Goal: Use online tool/utility: Utilize a website feature to perform a specific function

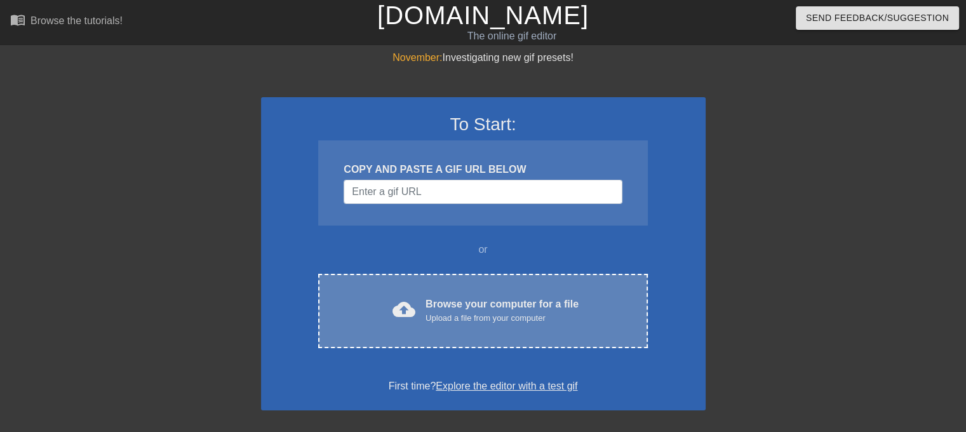
click at [437, 292] on div "cloud_upload Browse your computer for a file Upload a file from your computer C…" at bounding box center [482, 311] width 329 height 74
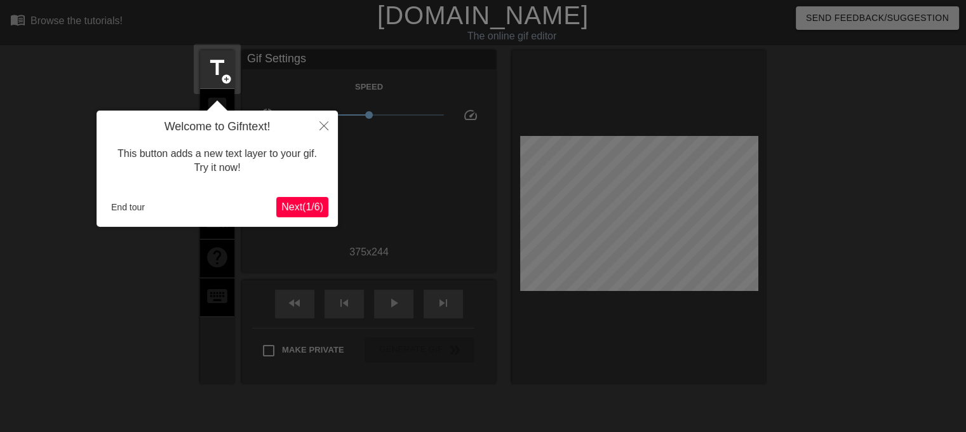
scroll to position [30, 0]
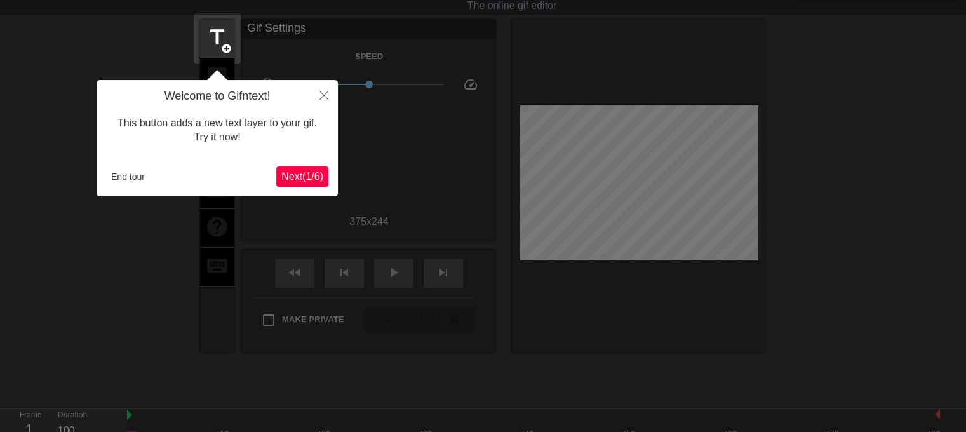
click at [43, 236] on div at bounding box center [483, 253] width 966 height 566
click at [281, 182] on span "Next ( 1 / 6 )" at bounding box center [302, 176] width 42 height 11
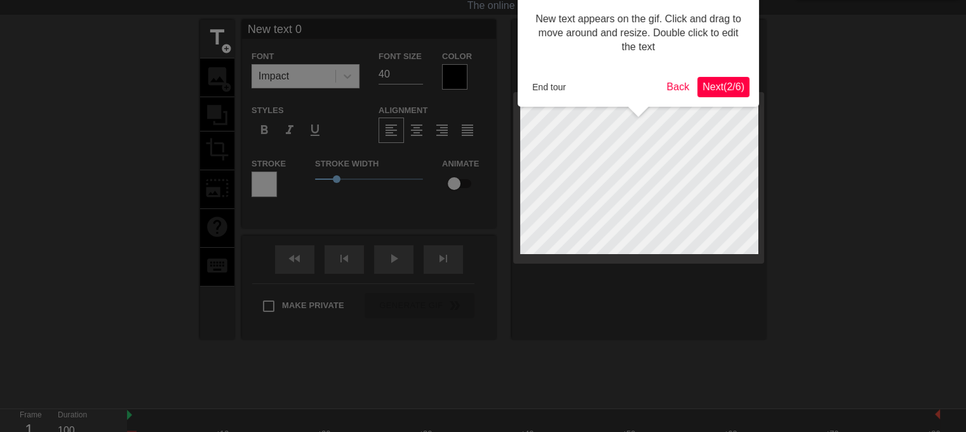
scroll to position [0, 0]
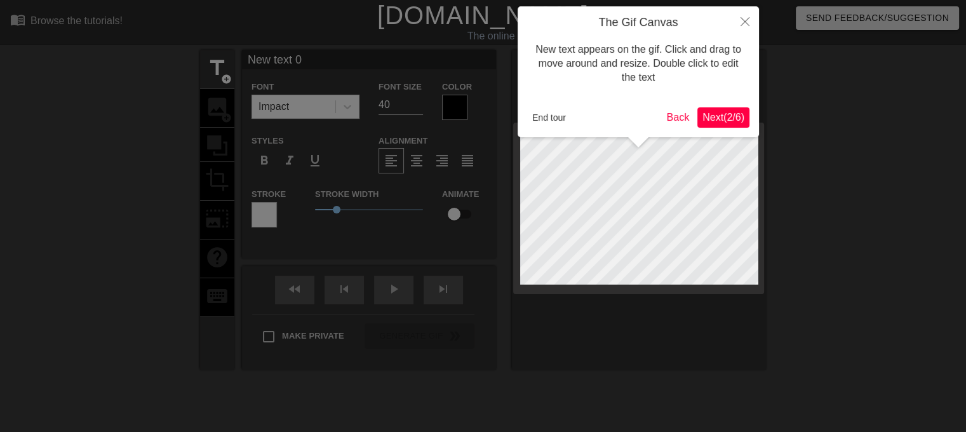
click at [724, 112] on span "Next ( 2 / 6 )" at bounding box center [723, 117] width 42 height 11
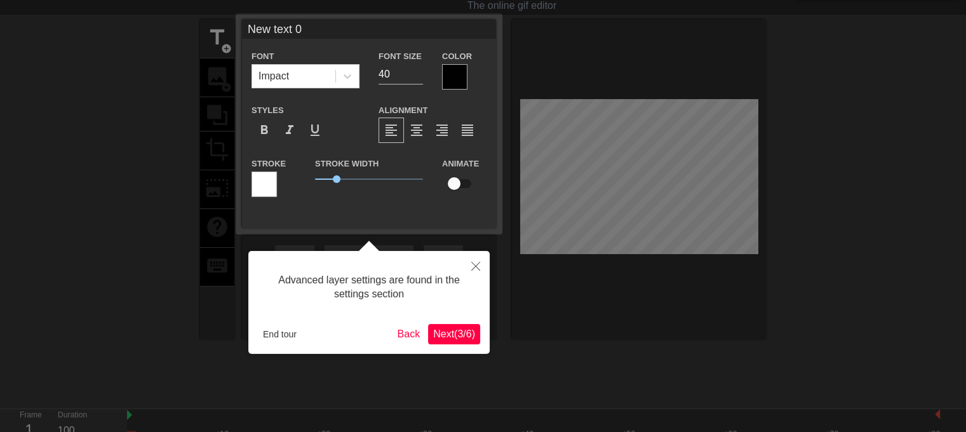
click at [436, 335] on span "Next ( 3 / 6 )" at bounding box center [454, 333] width 42 height 11
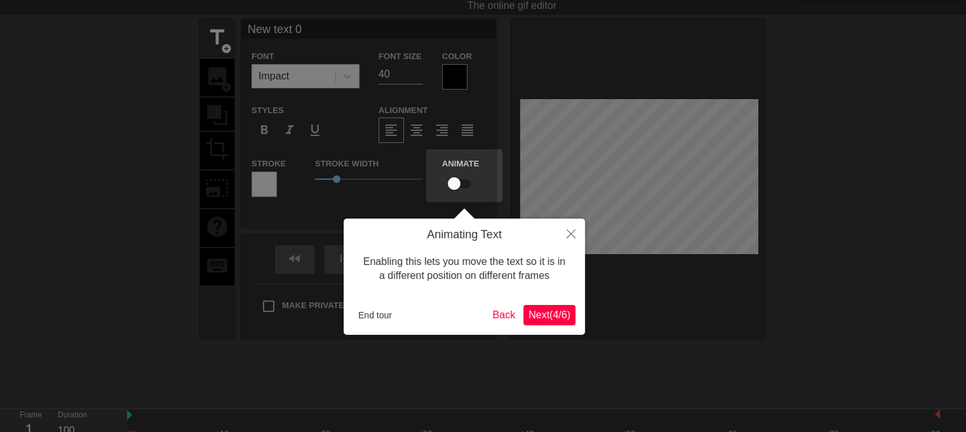
scroll to position [0, 0]
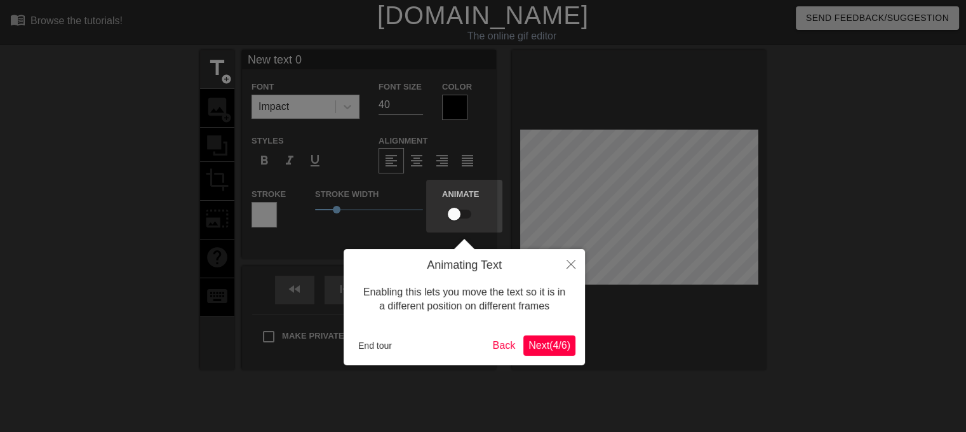
click at [549, 352] on button "Next ( 4 / 6 )" at bounding box center [549, 345] width 52 height 20
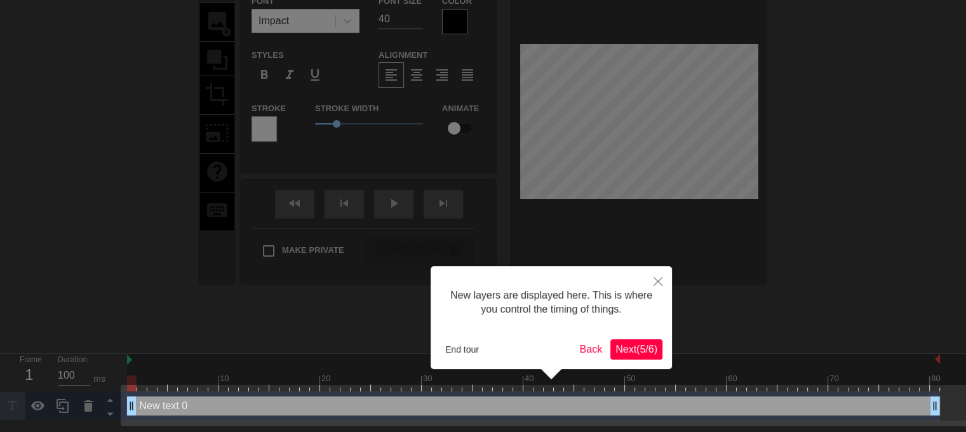
click at [625, 358] on button "Next ( 5 / 6 )" at bounding box center [636, 349] width 52 height 20
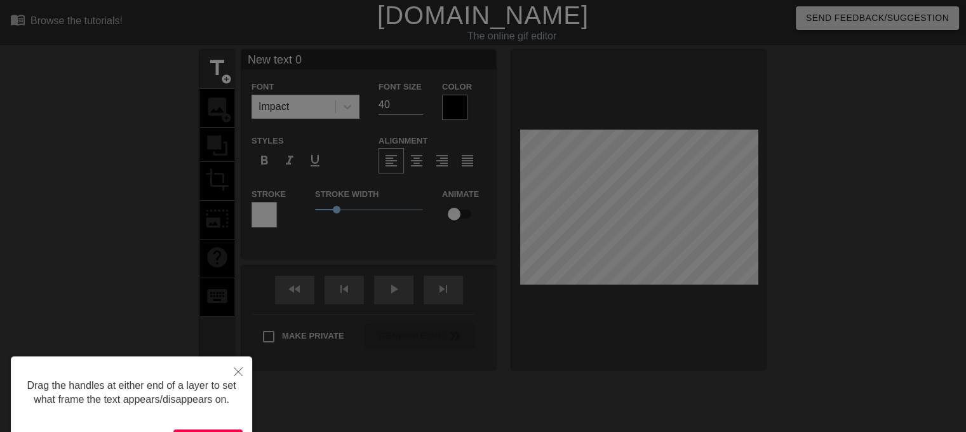
click at [209, 429] on button "Let's go! ( 6 / 6 )" at bounding box center [207, 439] width 69 height 20
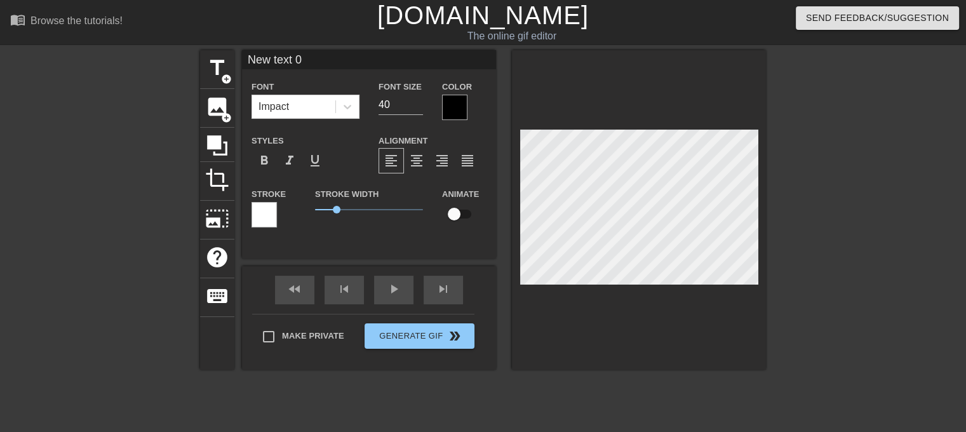
click at [307, 58] on input "New text 0" at bounding box center [369, 59] width 254 height 19
drag, startPoint x: 338, startPoint y: 208, endPoint x: 319, endPoint y: 209, distance: 19.1
click at [319, 209] on span "0.2" at bounding box center [320, 210] width 8 height 8
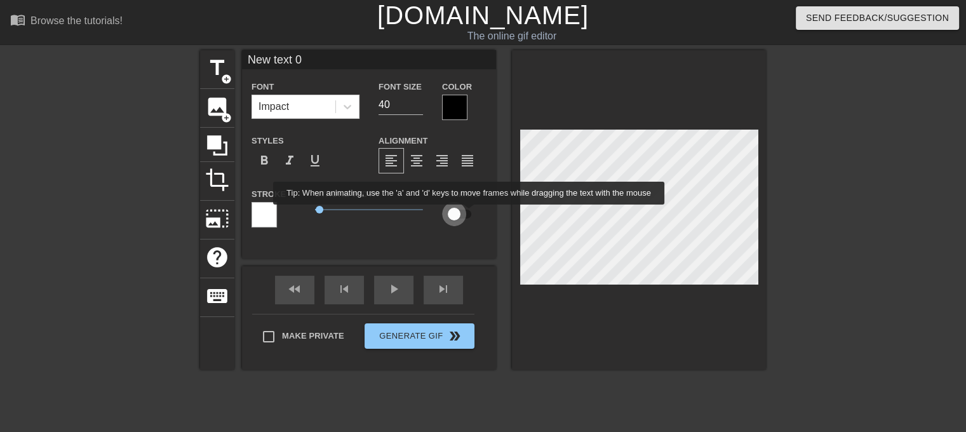
drag, startPoint x: 460, startPoint y: 213, endPoint x: 475, endPoint y: 213, distance: 15.2
click at [475, 213] on input "checkbox" at bounding box center [454, 214] width 72 height 24
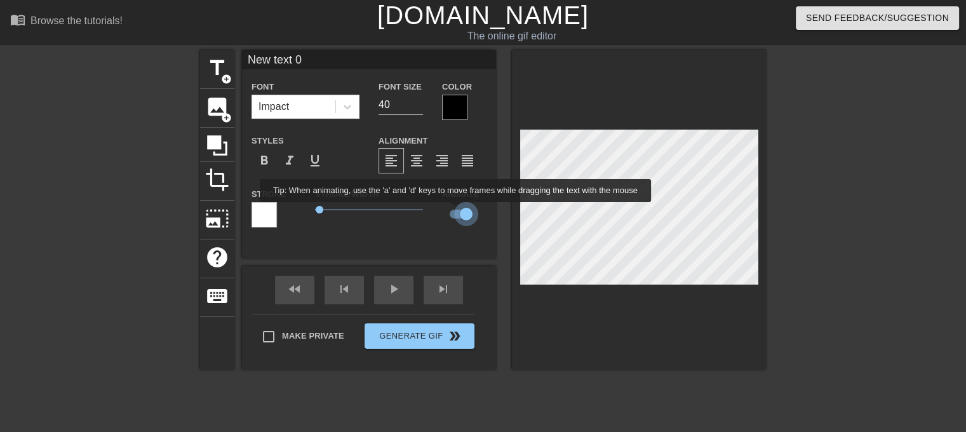
drag, startPoint x: 464, startPoint y: 210, endPoint x: 456, endPoint y: 211, distance: 7.7
click at [456, 211] on input "checkbox" at bounding box center [466, 214] width 72 height 24
checkbox input "false"
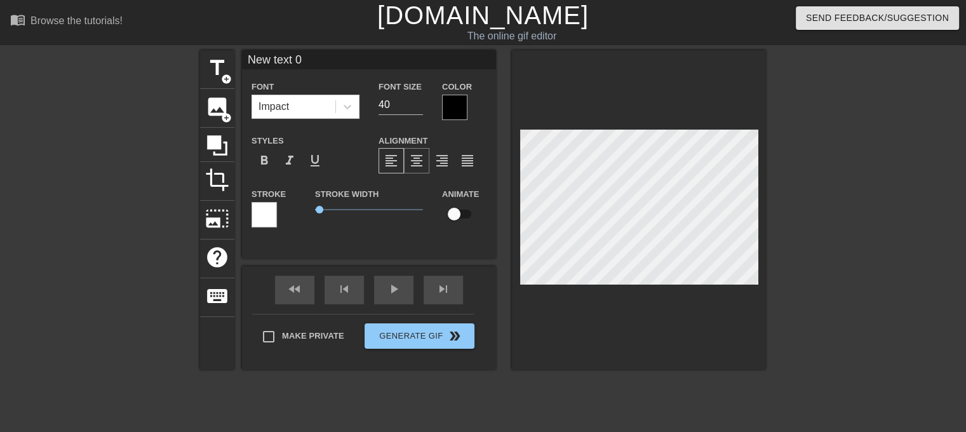
click at [414, 159] on span "format_align_center" at bounding box center [416, 160] width 15 height 15
click at [437, 158] on span "format_align_right" at bounding box center [441, 160] width 15 height 15
click at [422, 158] on span "format_align_center" at bounding box center [416, 160] width 15 height 15
